Goal: Navigation & Orientation: Find specific page/section

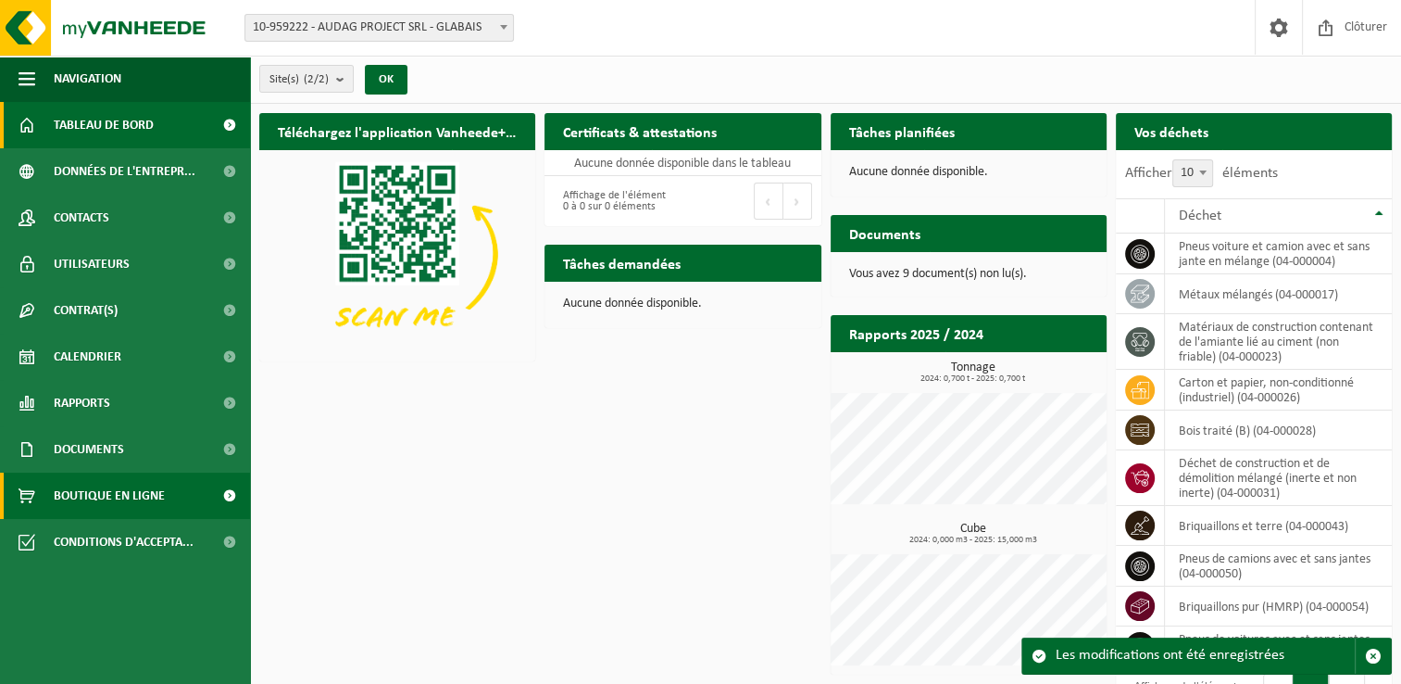
click at [133, 508] on span "Boutique en ligne" at bounding box center [109, 495] width 111 height 46
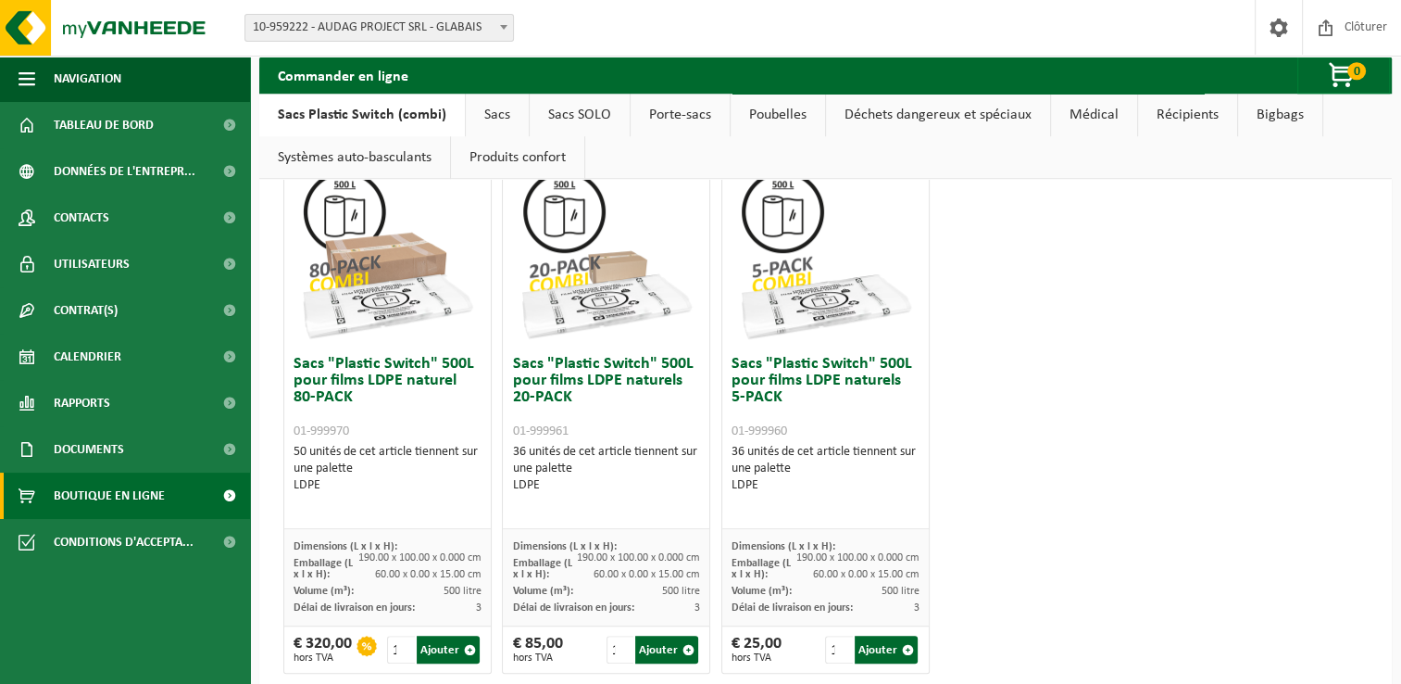
scroll to position [1169, 0]
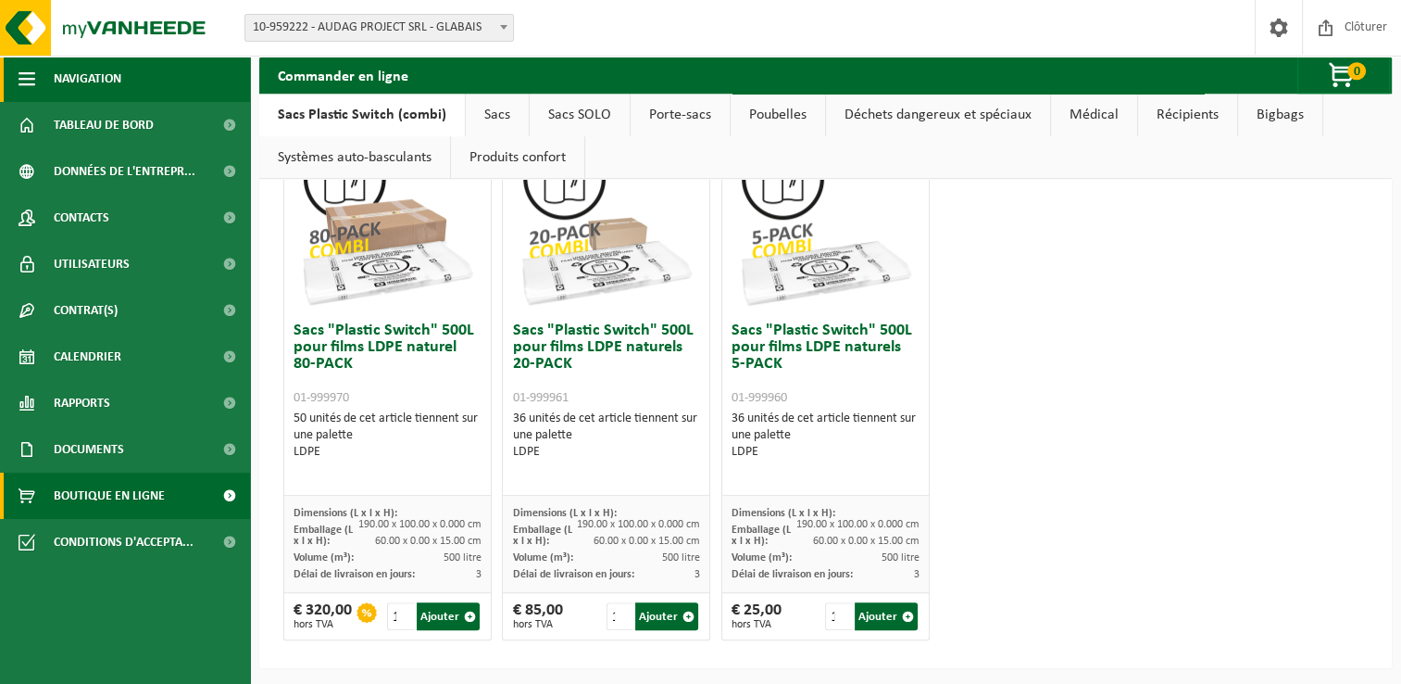
click at [37, 76] on button "Navigation" at bounding box center [125, 79] width 250 height 46
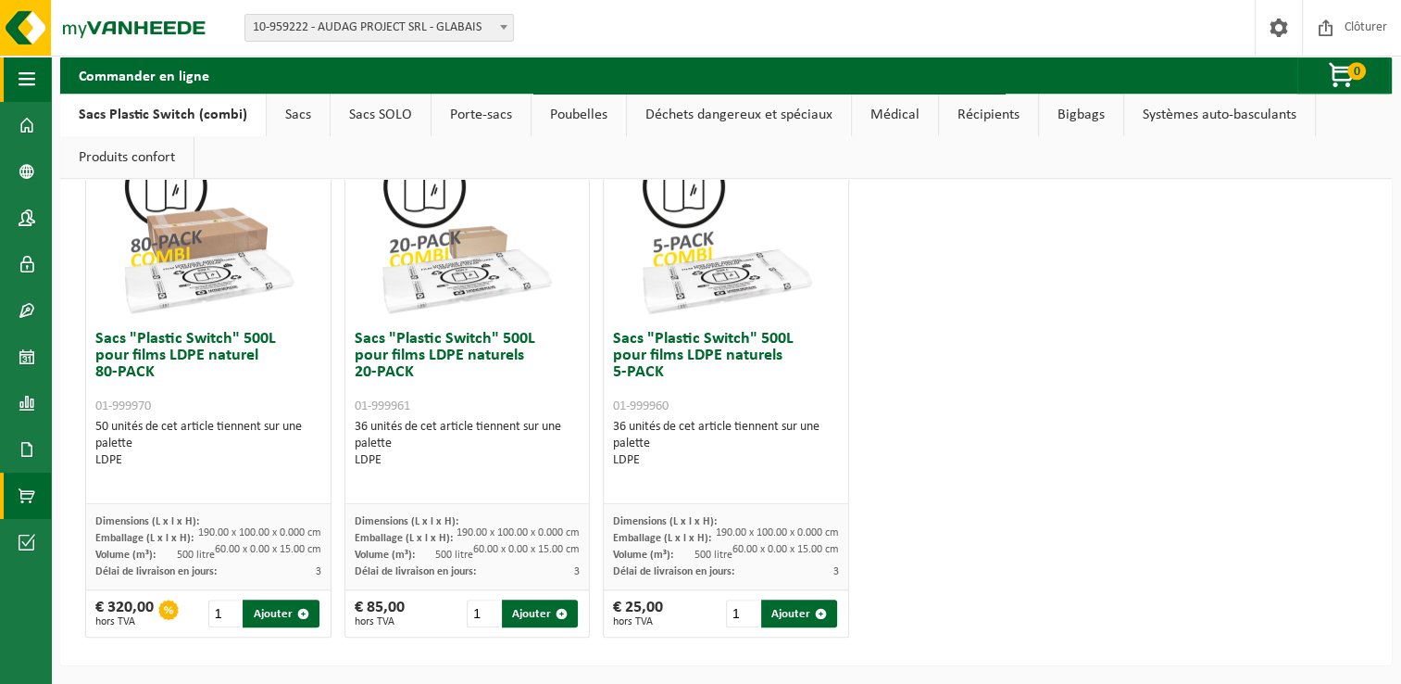
scroll to position [1119, 0]
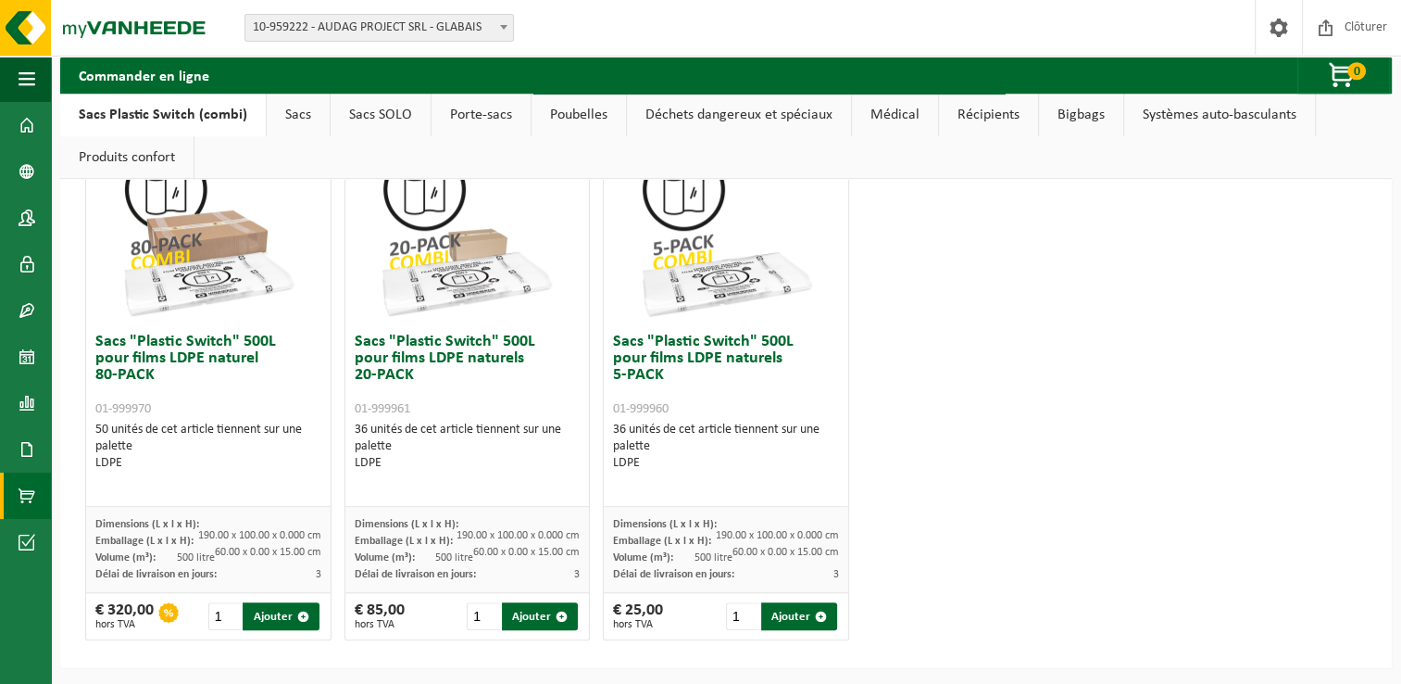
click at [587, 115] on link "Poubelles" at bounding box center [579, 115] width 94 height 43
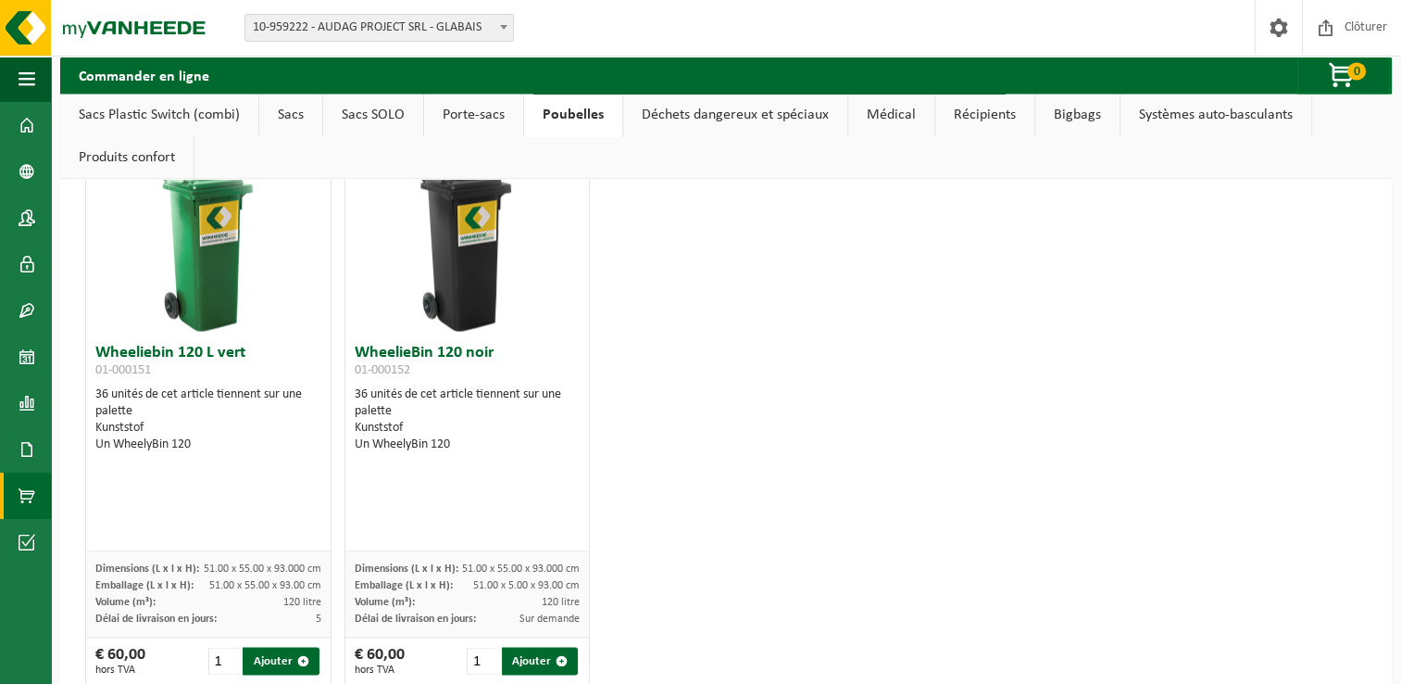
scroll to position [2879, 0]
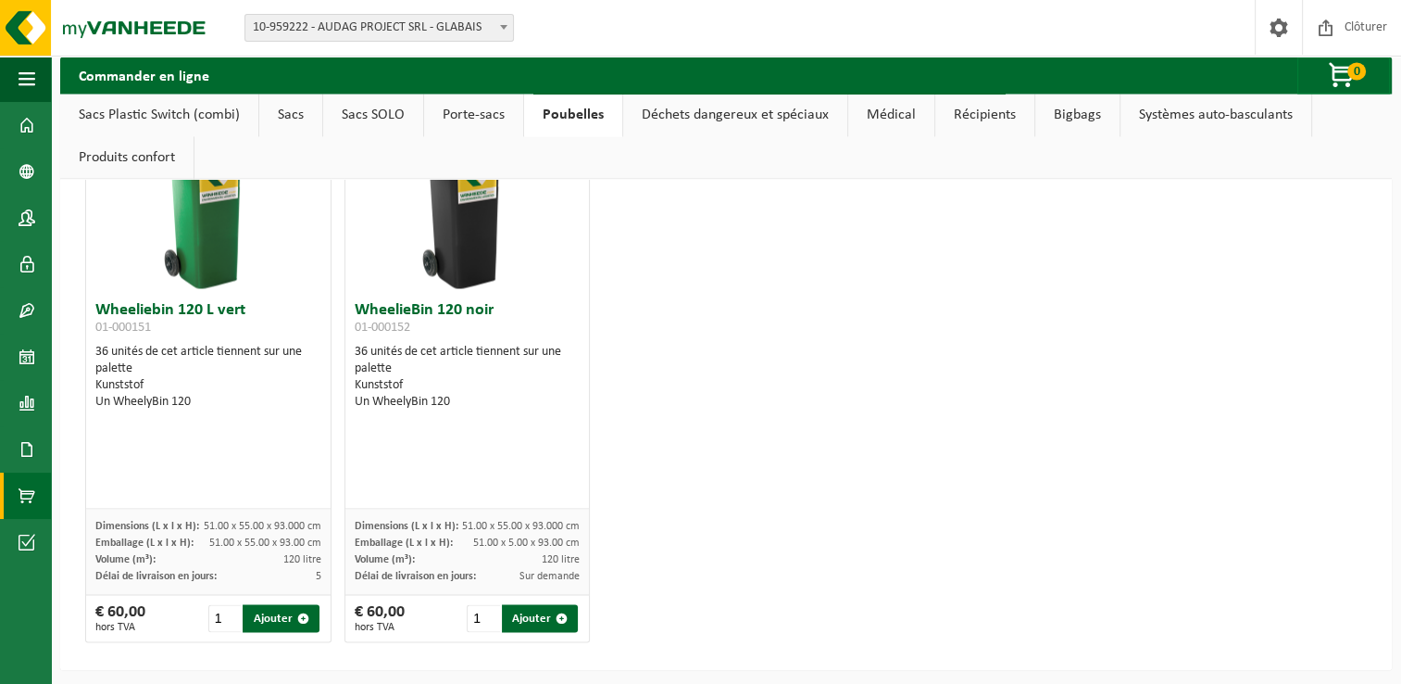
click at [704, 117] on link "Déchets dangereux et spéciaux" at bounding box center [735, 115] width 224 height 43
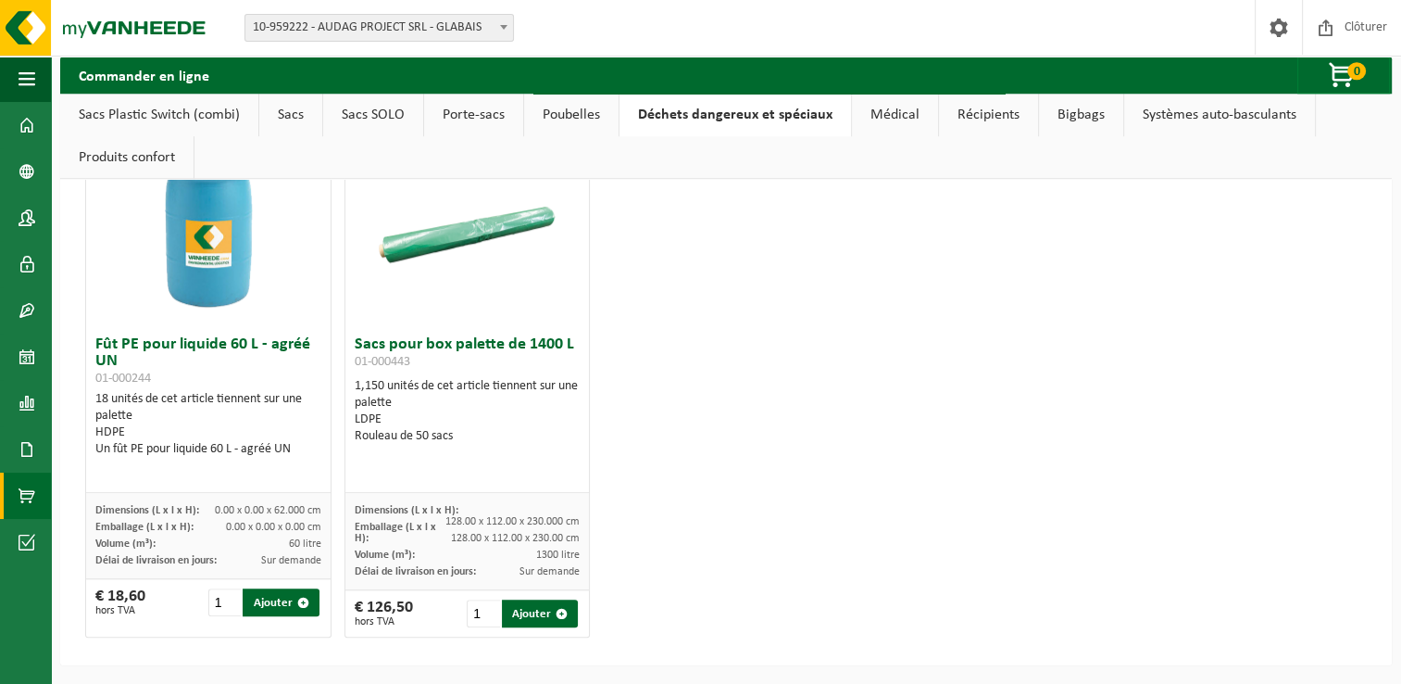
scroll to position [1080, 0]
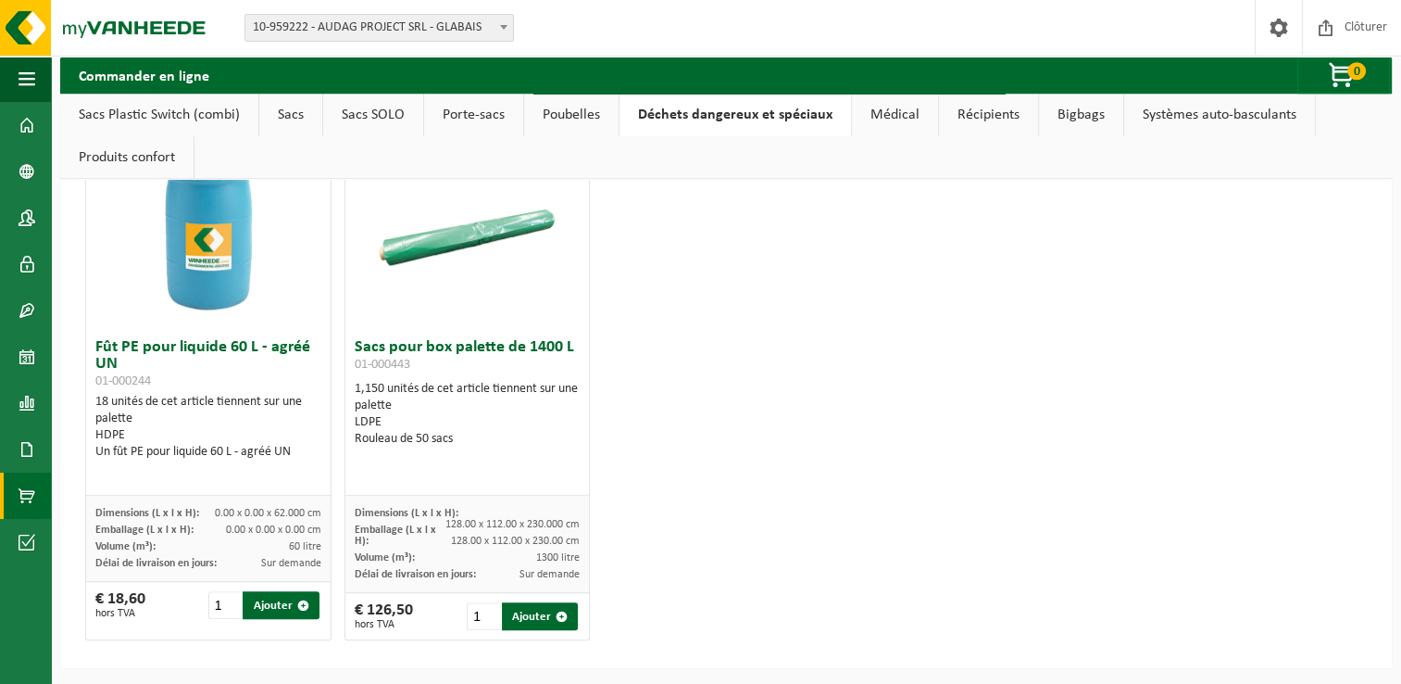
click at [873, 109] on link "Médical" at bounding box center [895, 115] width 86 height 43
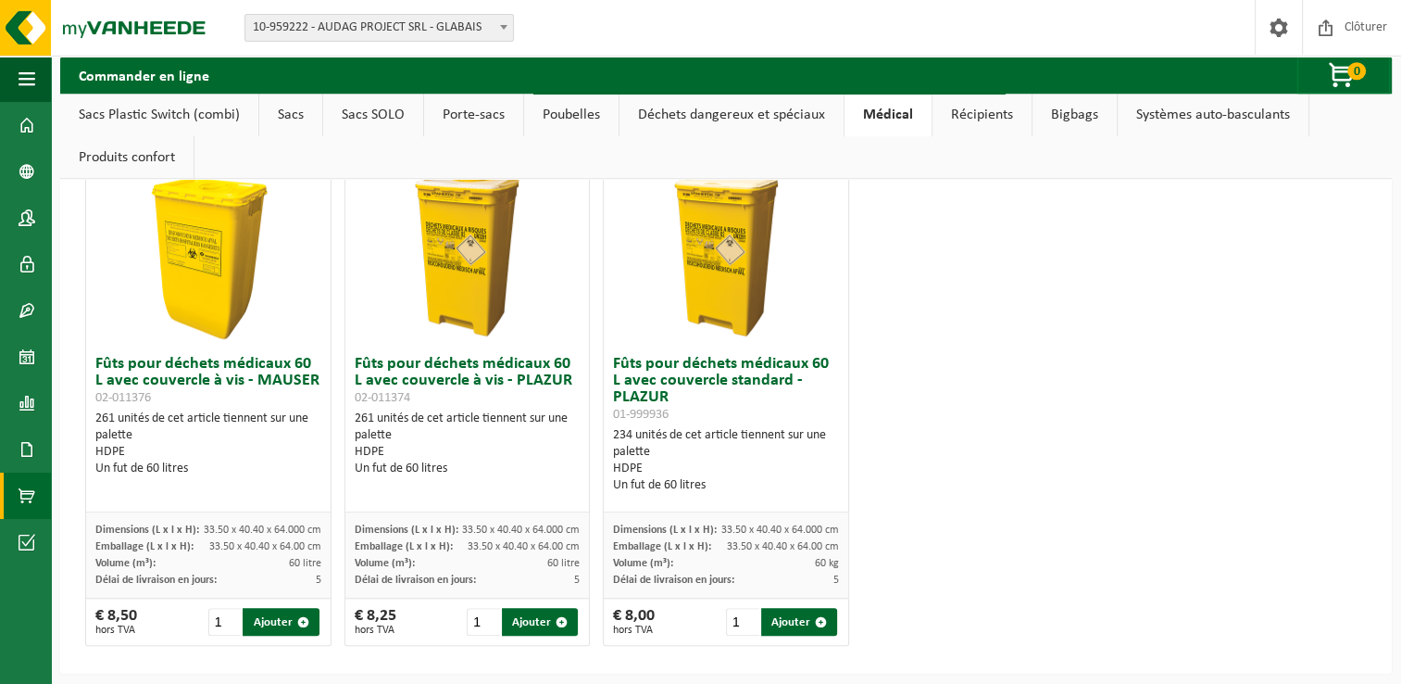
click at [978, 120] on link "Récipients" at bounding box center [982, 115] width 99 height 43
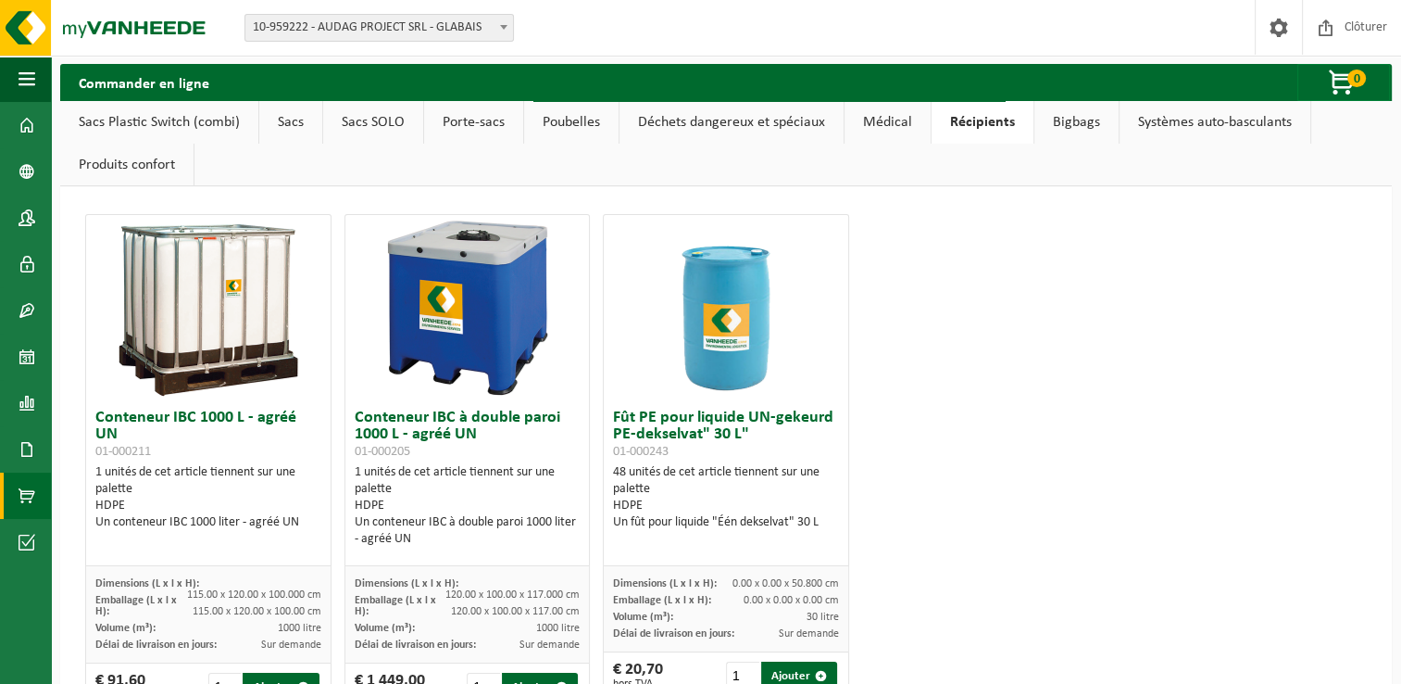
scroll to position [0, 0]
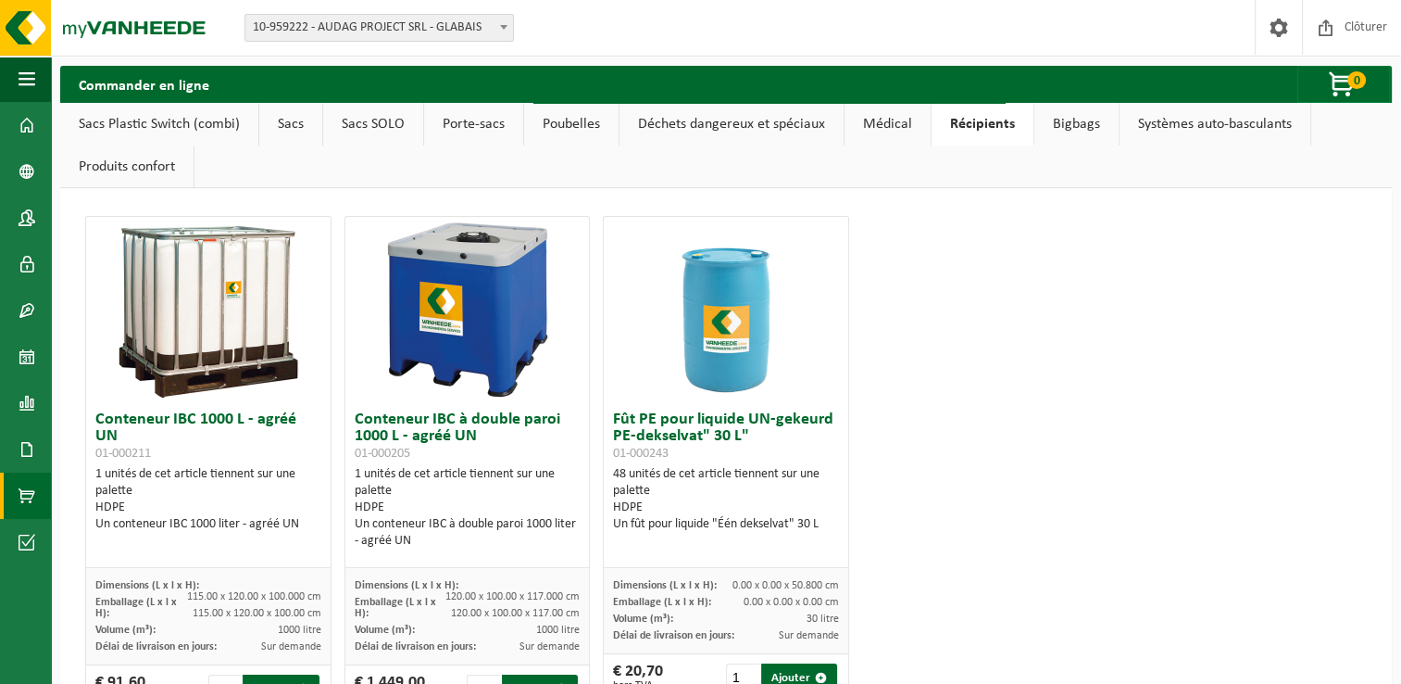
click at [1063, 128] on link "Bigbags" at bounding box center [1077, 124] width 84 height 43
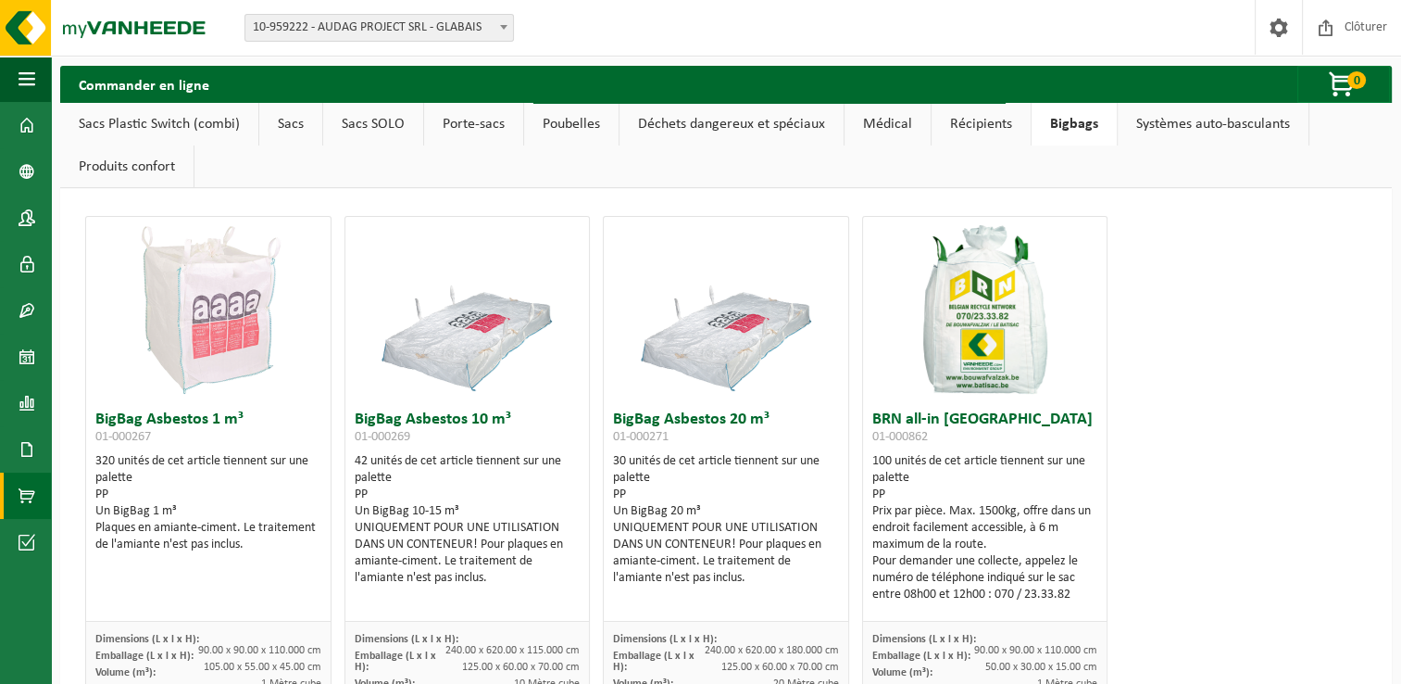
click at [1182, 128] on link "Systèmes auto-basculants" at bounding box center [1213, 124] width 191 height 43
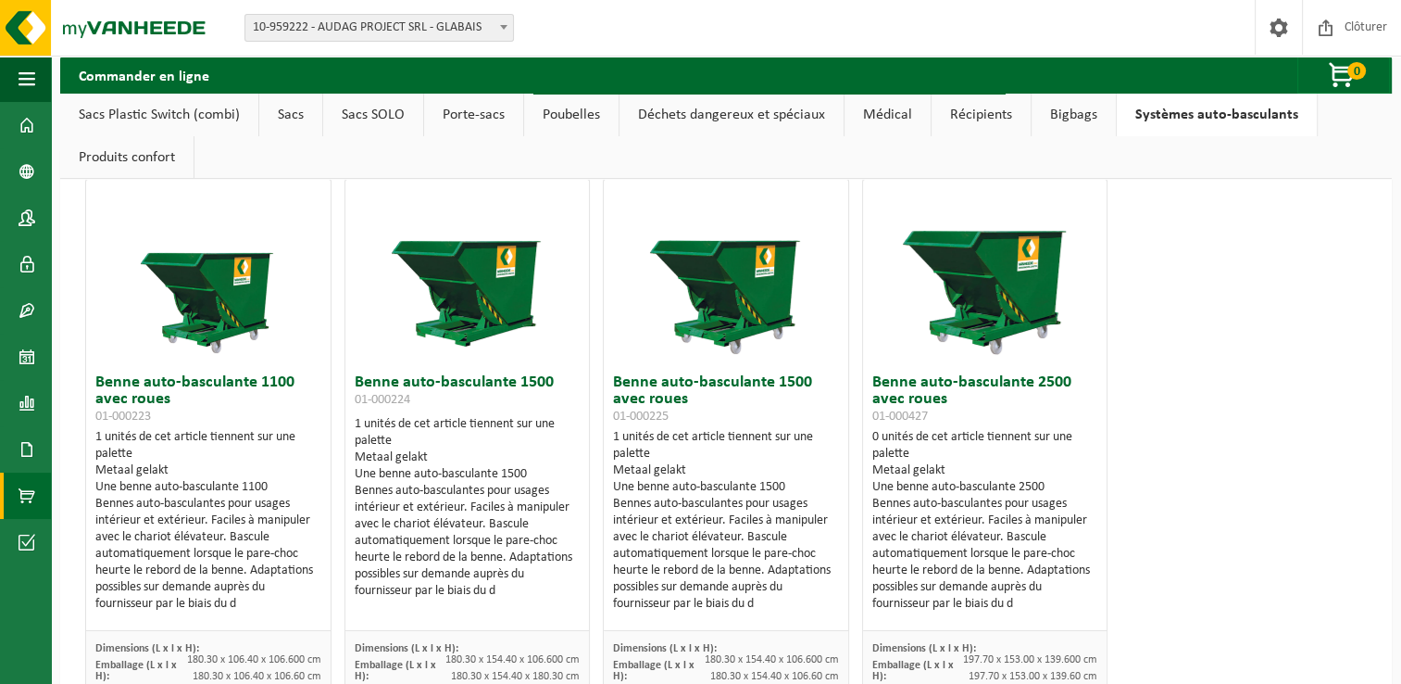
scroll to position [174, 0]
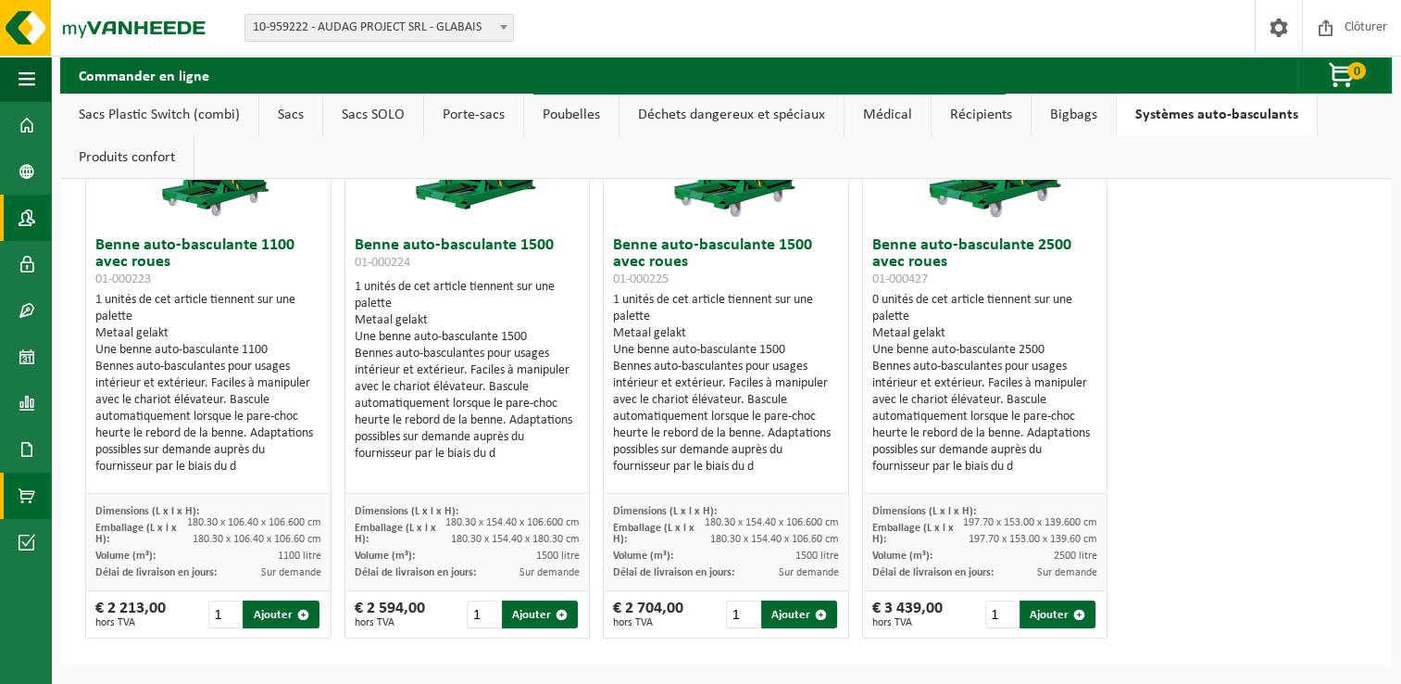
click at [40, 232] on link "Contacts" at bounding box center [25, 218] width 51 height 46
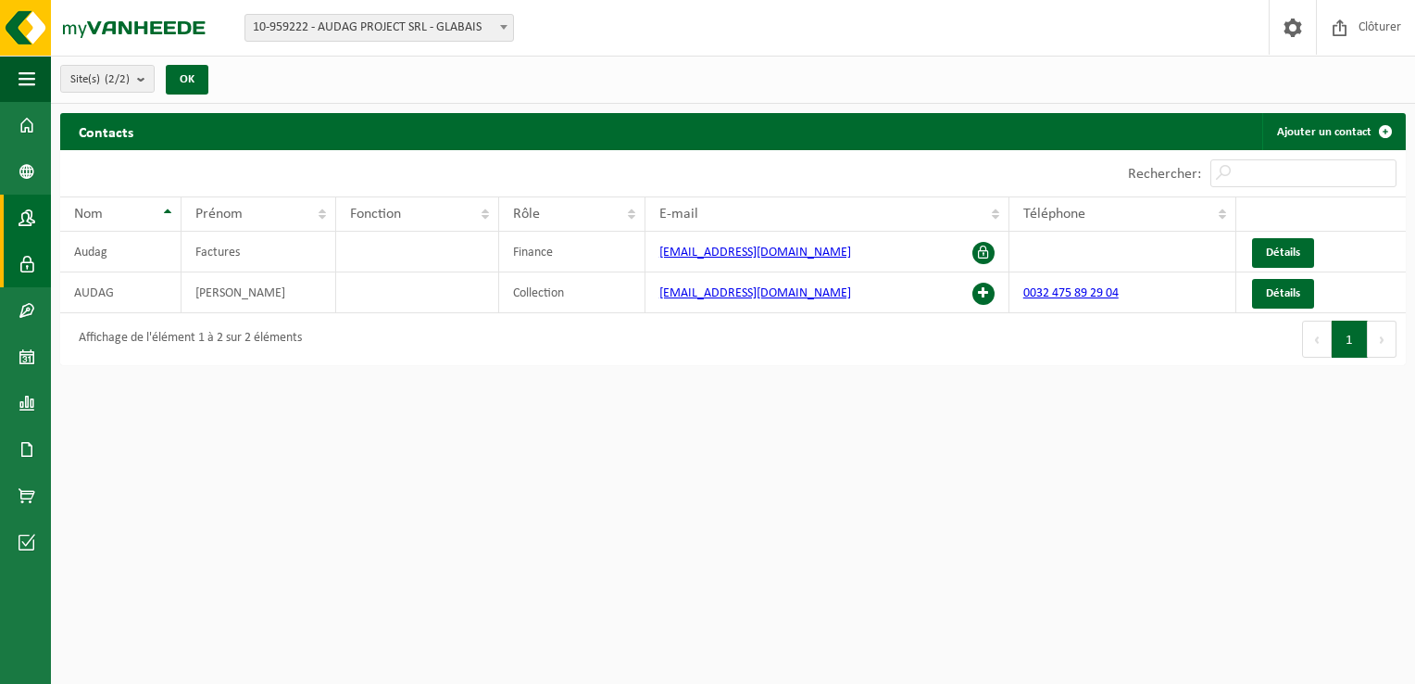
click at [19, 262] on span at bounding box center [27, 264] width 17 height 46
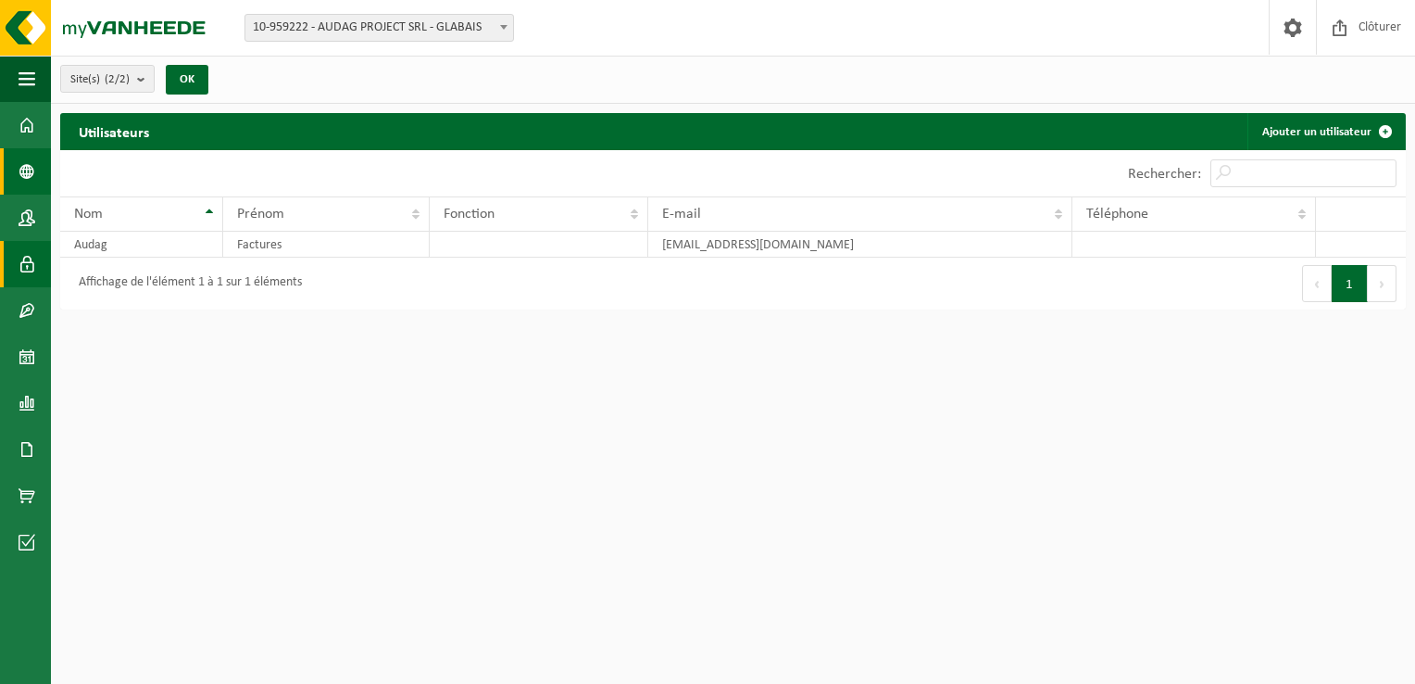
click at [32, 176] on span at bounding box center [27, 171] width 17 height 46
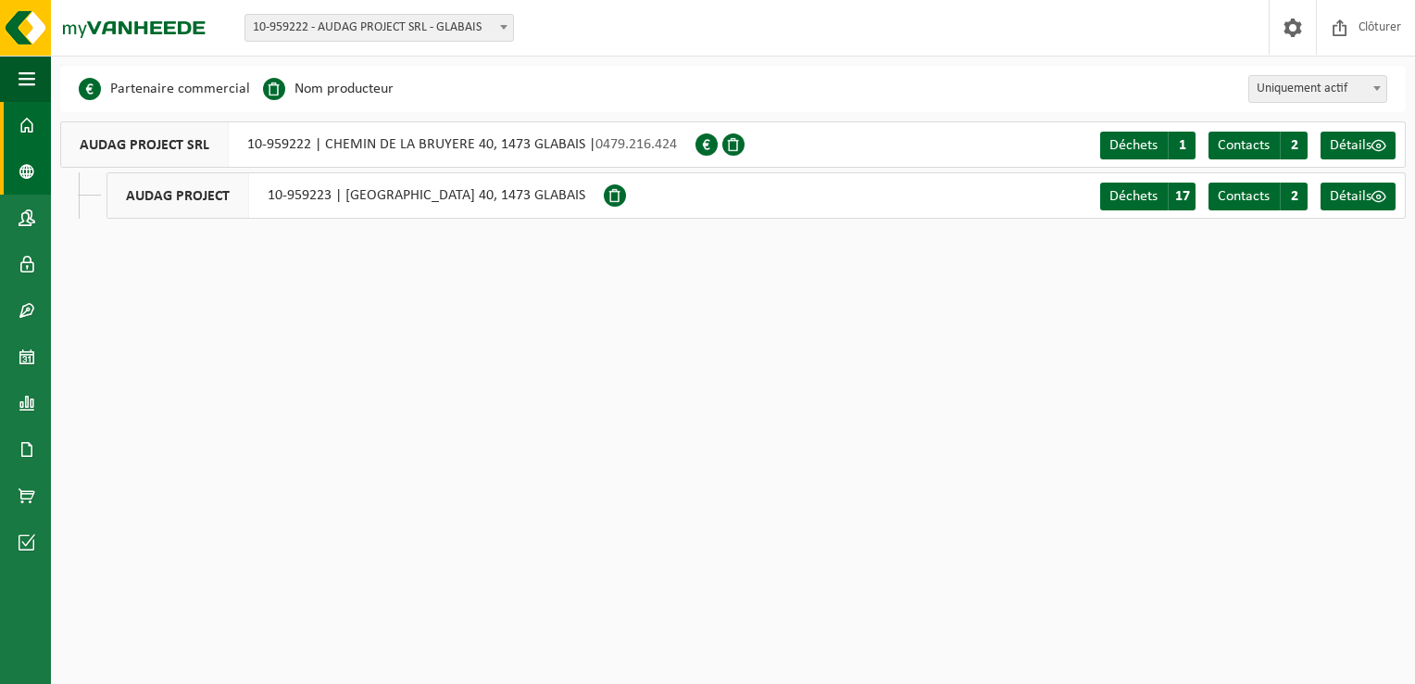
click at [30, 125] on span at bounding box center [27, 125] width 17 height 46
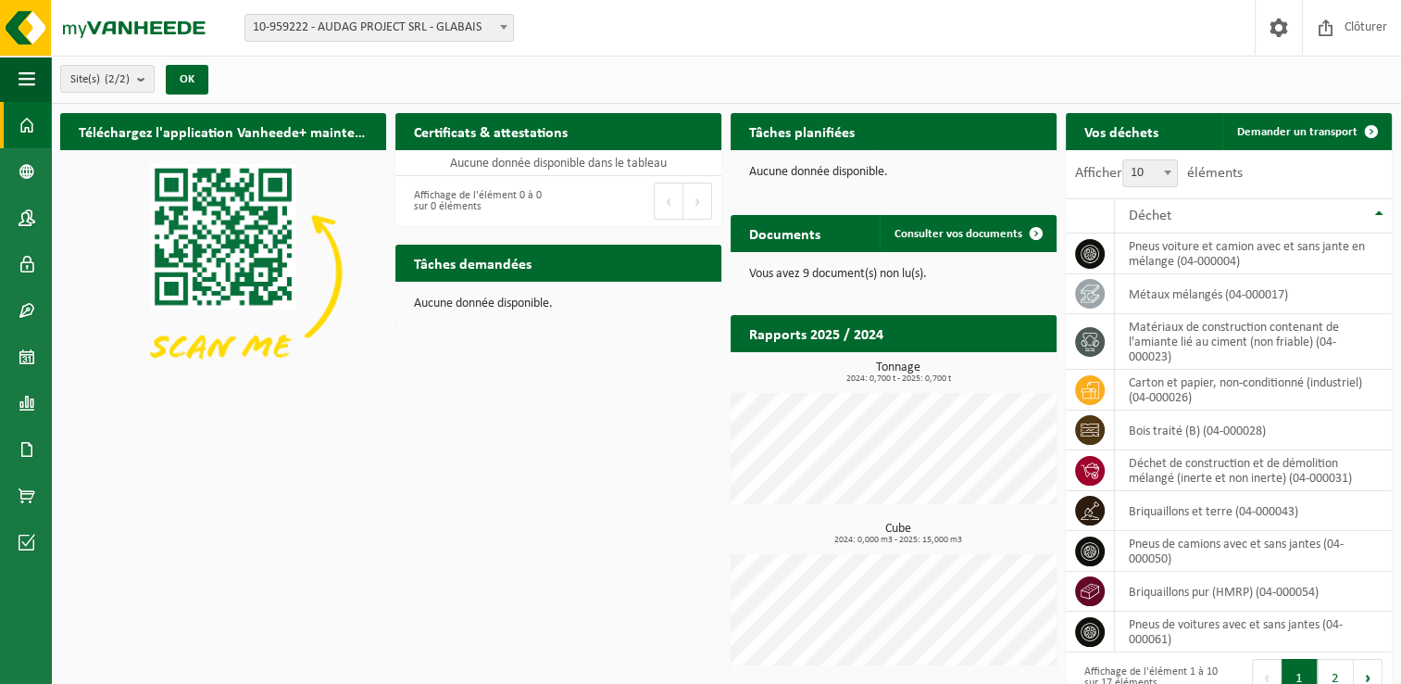
scroll to position [23, 0]
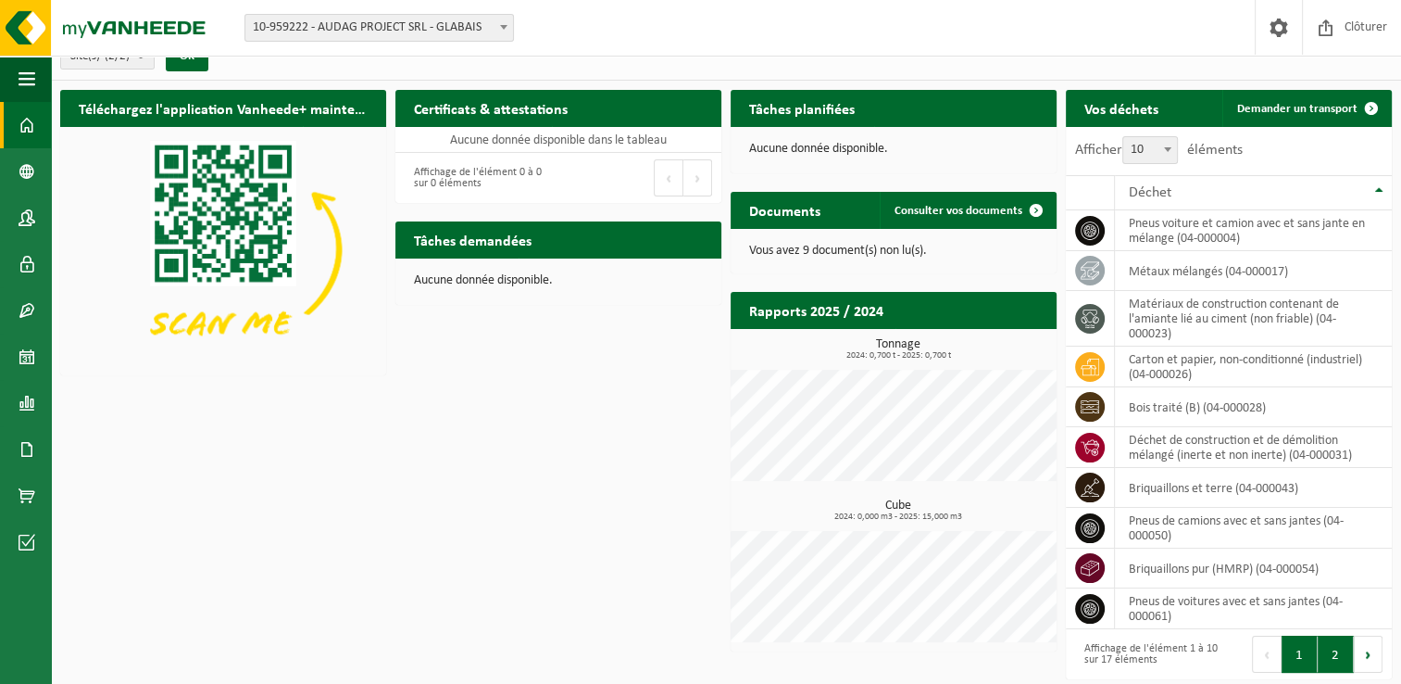
click at [1340, 654] on button "2" at bounding box center [1336, 653] width 36 height 37
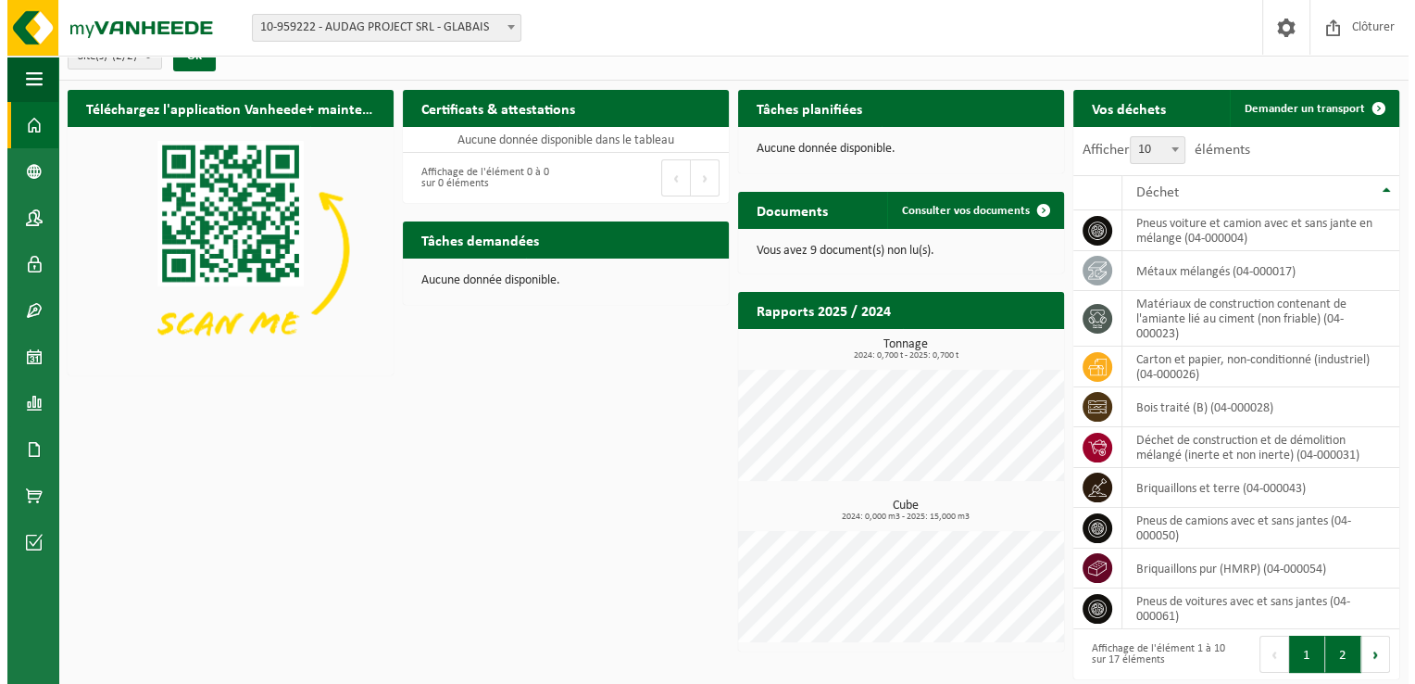
scroll to position [0, 0]
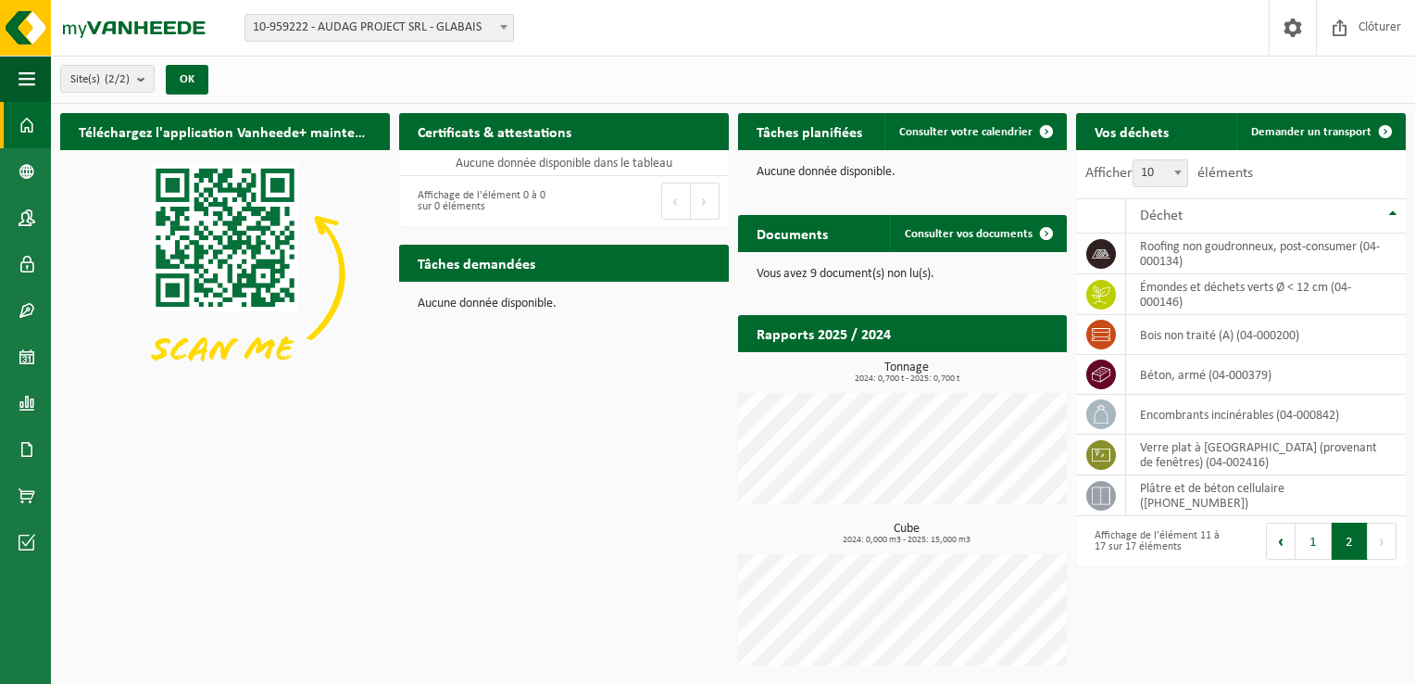
click at [821, 272] on p "Vous avez 9 document(s) non lu(s)." at bounding box center [903, 274] width 293 height 13
click at [964, 231] on span "Consulter vos documents" at bounding box center [969, 234] width 128 height 12
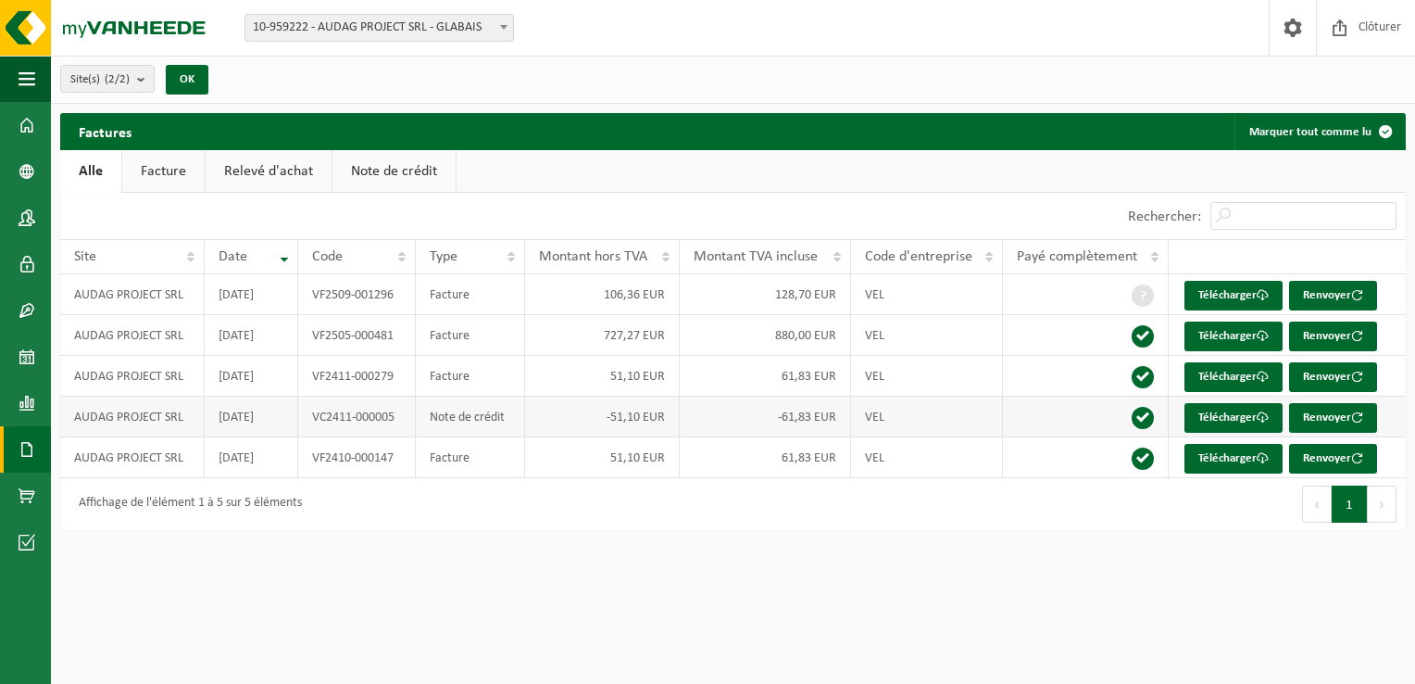
click at [152, 423] on td "AUDAG PROJECT SRL" at bounding box center [132, 416] width 144 height 41
click at [19, 350] on span at bounding box center [27, 356] width 17 height 46
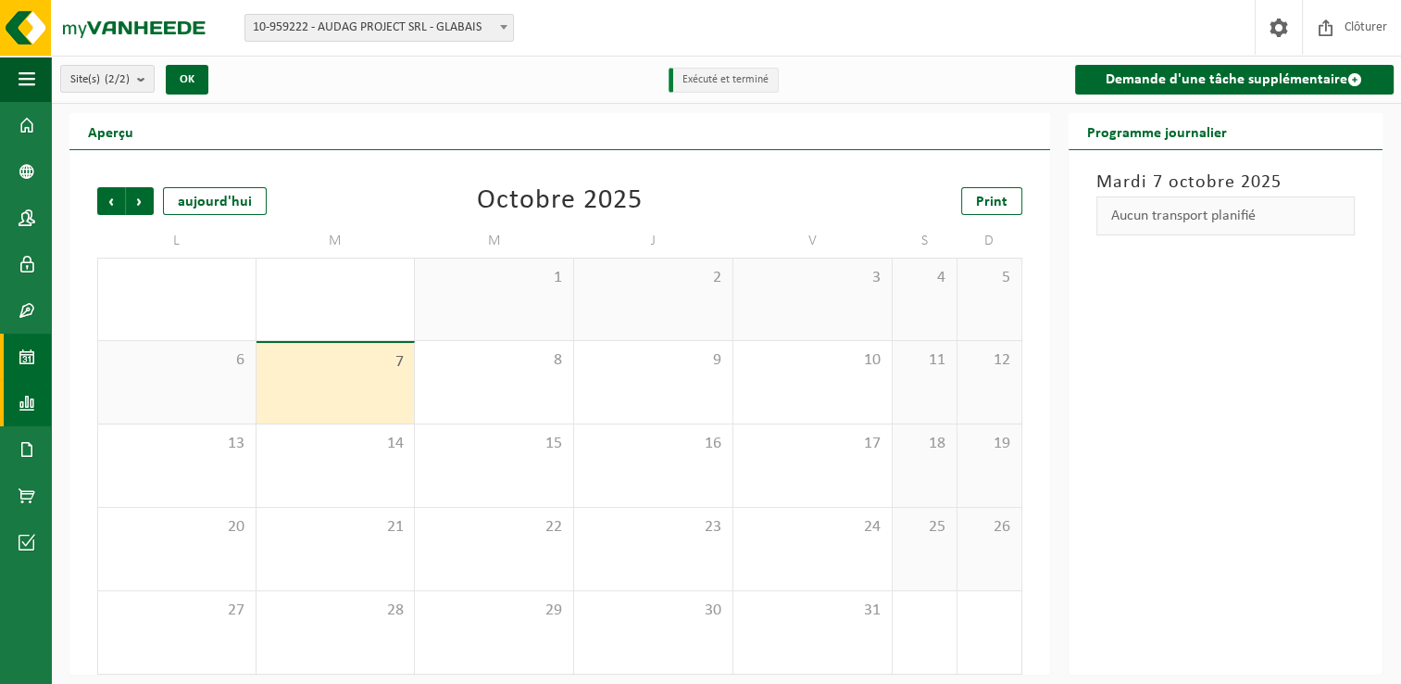
click at [19, 402] on span at bounding box center [27, 403] width 17 height 46
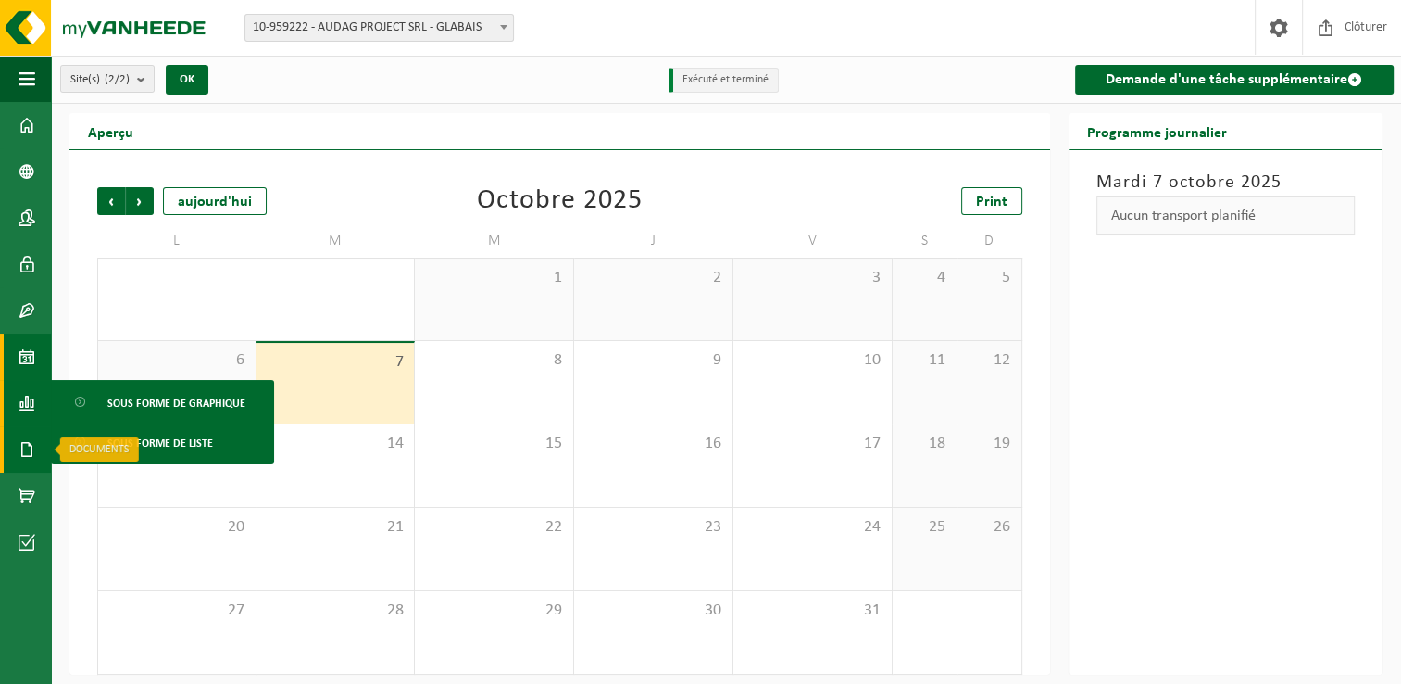
click at [23, 446] on span at bounding box center [27, 449] width 17 height 46
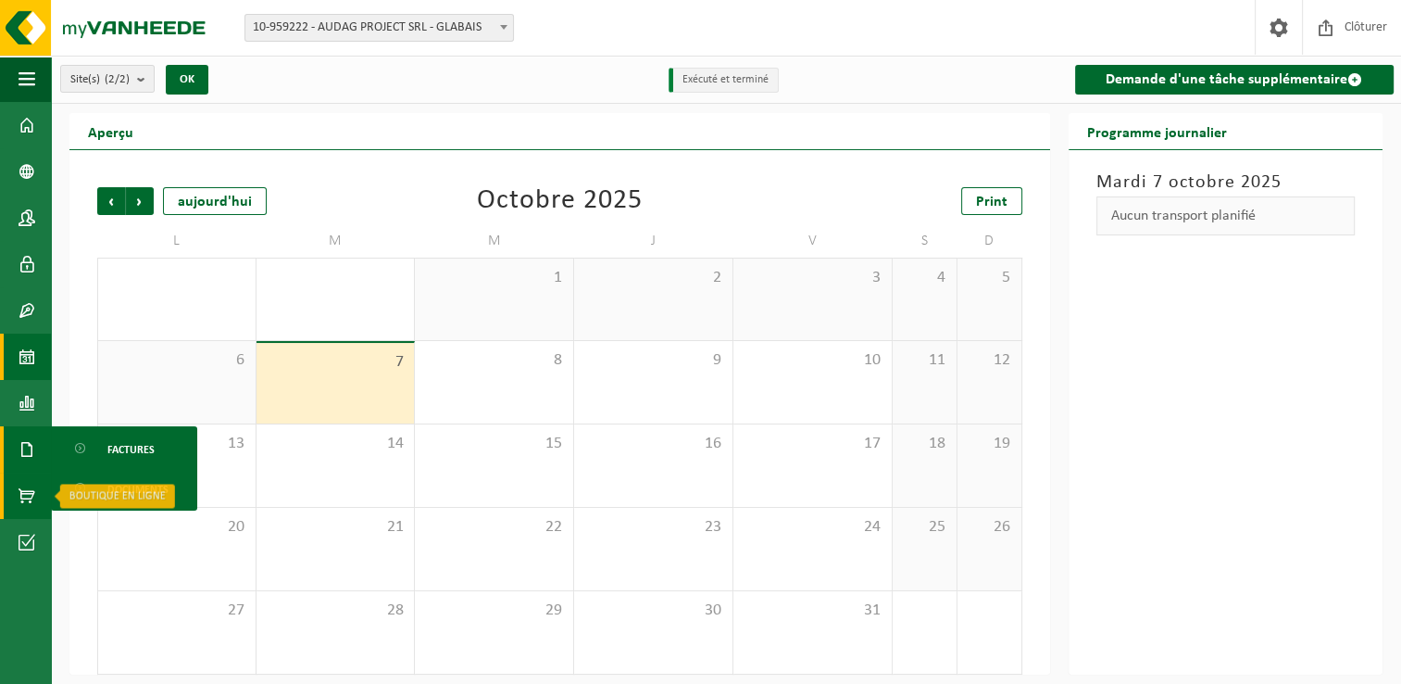
click at [26, 491] on span at bounding box center [27, 495] width 17 height 46
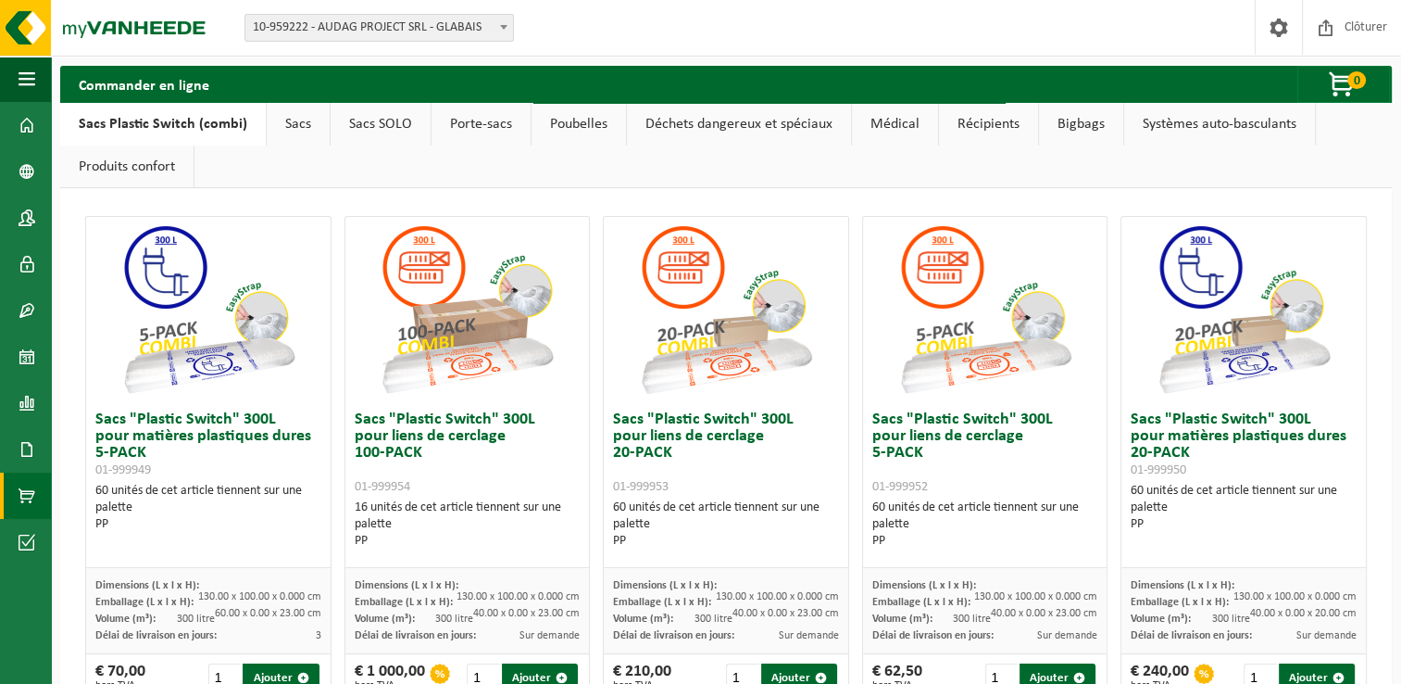
click at [564, 131] on link "Poubelles" at bounding box center [579, 124] width 94 height 43
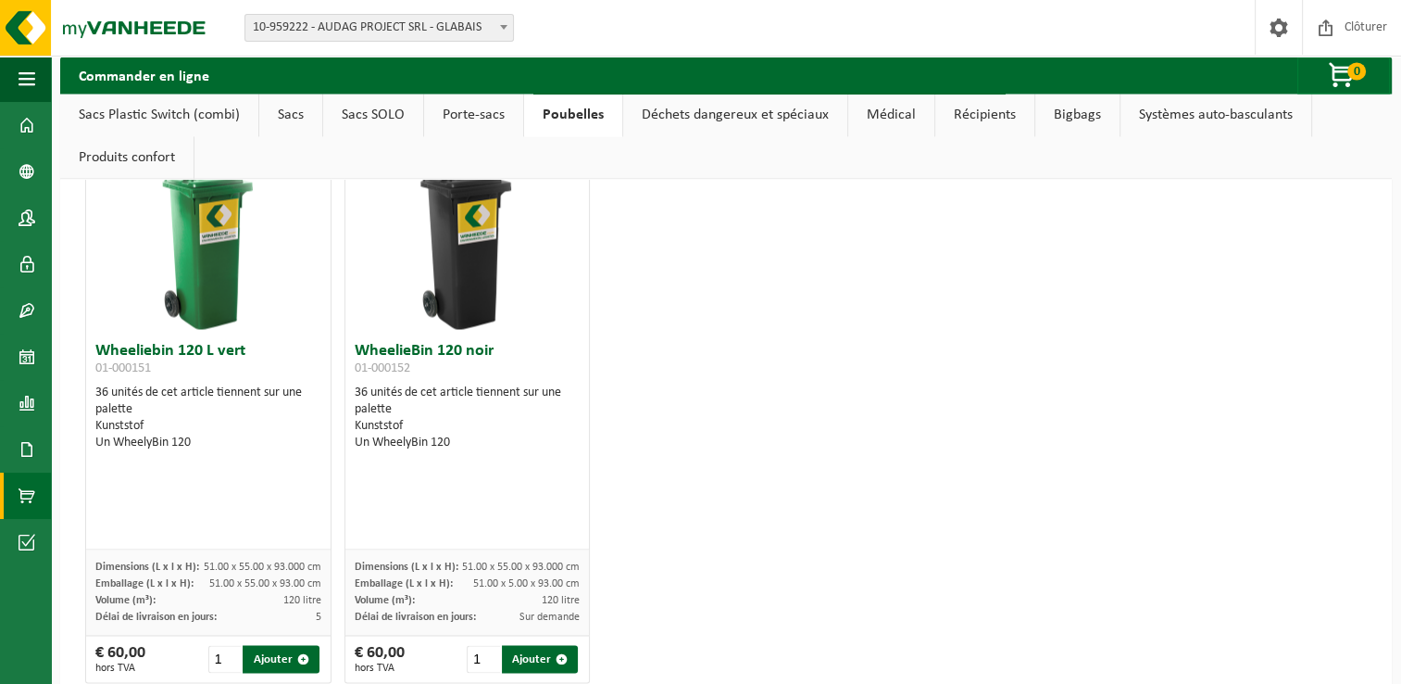
scroll to position [2879, 0]
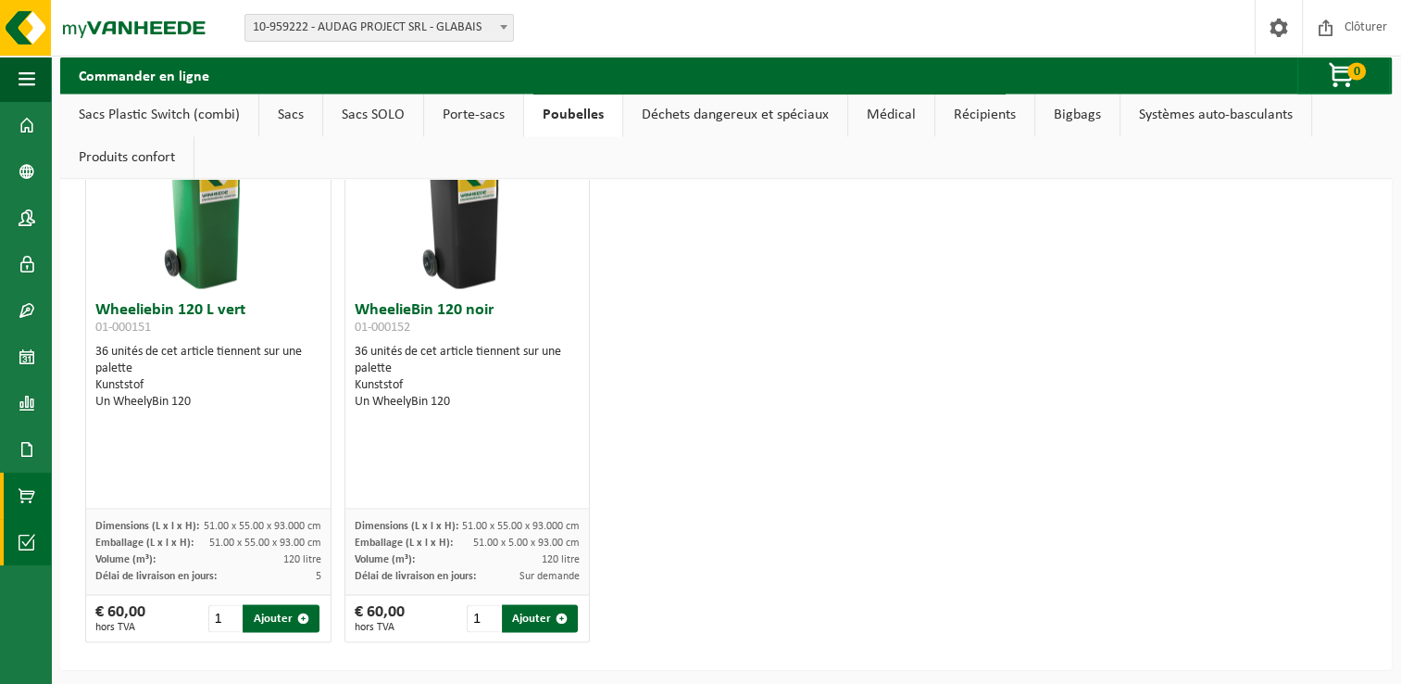
click at [31, 532] on span at bounding box center [27, 542] width 17 height 46
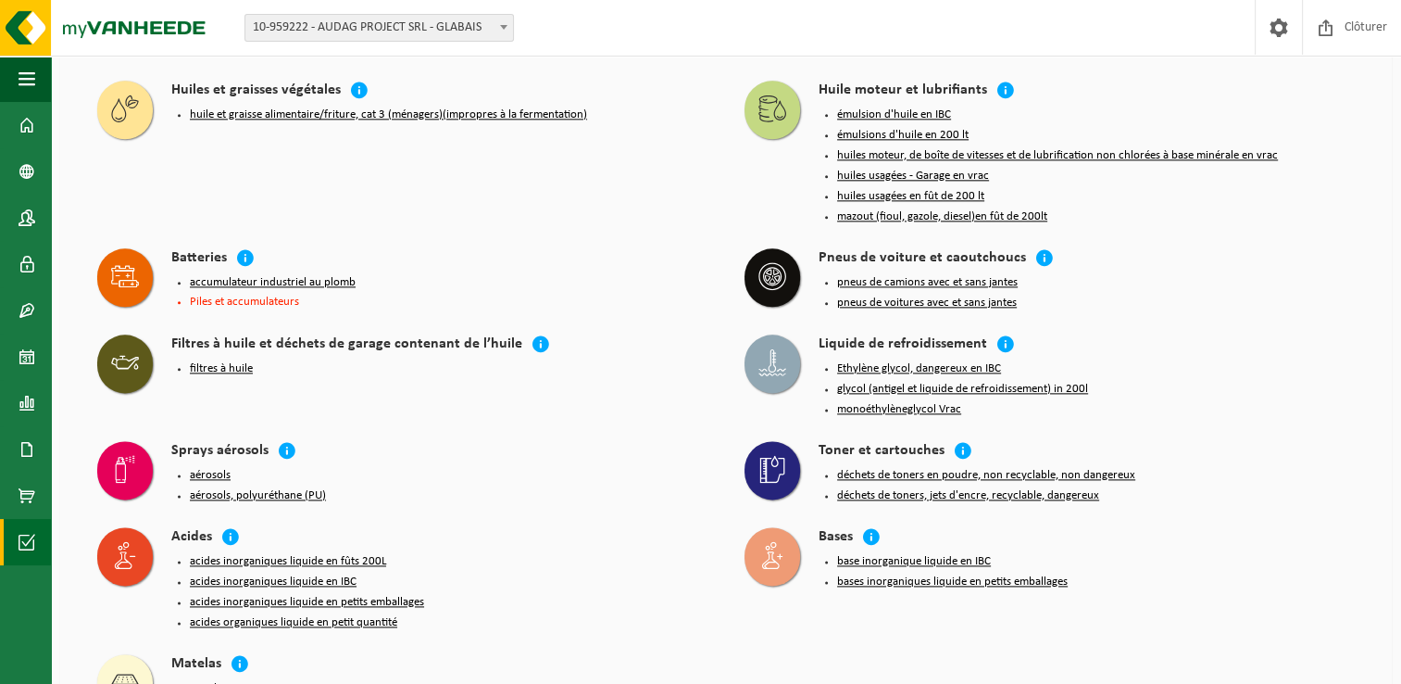
scroll to position [2247, 0]
